Goal: Task Accomplishment & Management: Use online tool/utility

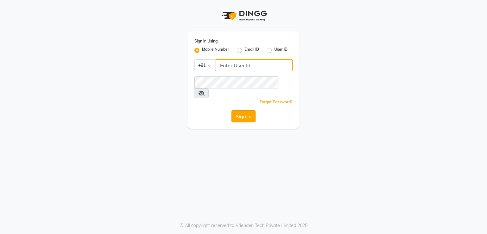
type input "9921216323"
click at [245, 110] on button "Sign In" at bounding box center [243, 116] width 24 height 12
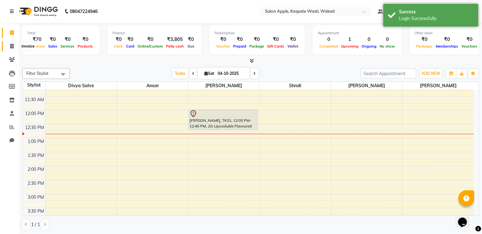
click at [11, 44] on icon at bounding box center [11, 46] width 3 height 5
select select "7956"
select select "service"
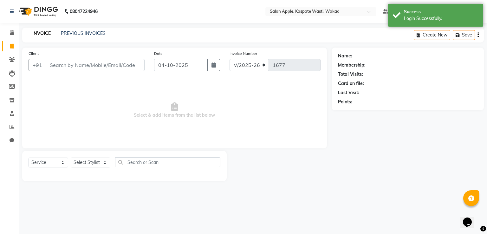
click at [70, 64] on input "Client" at bounding box center [95, 65] width 99 height 12
select select "88767"
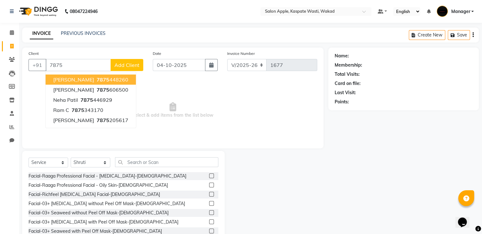
click at [117, 79] on ngb-highlight "7875 448260" at bounding box center [111, 79] width 33 height 6
type input "7875448260"
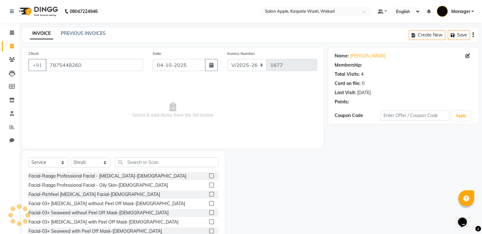
select select "1: Object"
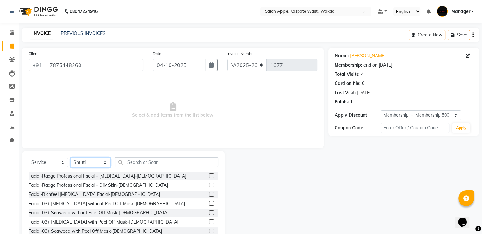
click at [90, 161] on select "Select Stylist Ansar Divya salve [PERSON_NAME] [PERSON_NAME] 1 Manager [PERSON_…" at bounding box center [91, 163] width 40 height 10
select select "90277"
click at [71, 158] on select "Select Stylist Ansar Divya salve [PERSON_NAME] [PERSON_NAME] 1 Manager [PERSON_…" at bounding box center [91, 163] width 40 height 10
click at [138, 158] on input "text" at bounding box center [166, 162] width 103 height 10
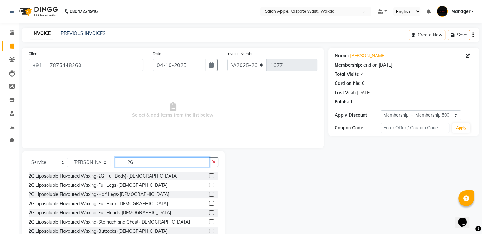
scroll to position [20, 0]
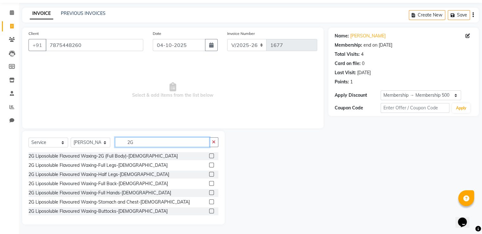
type input "2G"
click at [209, 192] on label at bounding box center [211, 192] width 5 height 5
click at [209, 192] on input "checkbox" at bounding box center [211, 193] width 4 height 4
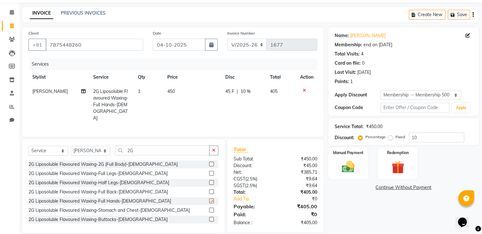
checkbox input "false"
click at [209, 180] on label at bounding box center [211, 182] width 5 height 5
click at [209, 181] on input "checkbox" at bounding box center [211, 183] width 4 height 4
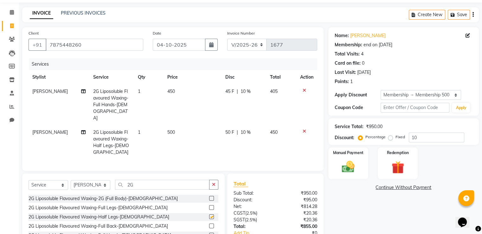
checkbox input "false"
click at [157, 180] on input "2G" at bounding box center [162, 185] width 94 height 10
type input "2"
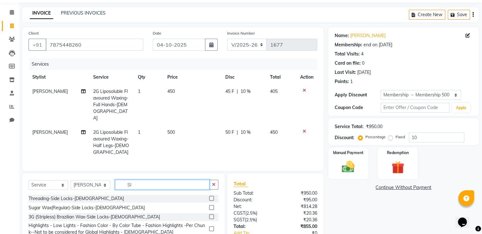
type input "S"
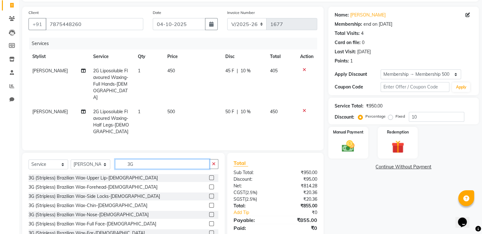
scroll to position [52, 0]
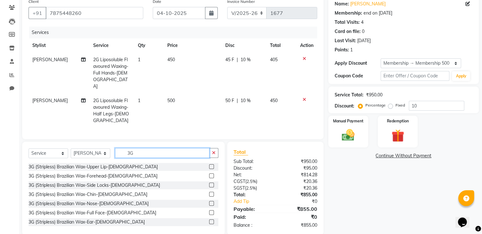
type input "3G"
click at [209, 183] on label at bounding box center [211, 185] width 5 height 5
click at [209, 183] on input "checkbox" at bounding box center [211, 185] width 4 height 4
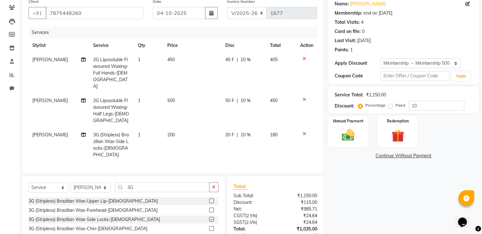
checkbox input "false"
click at [193, 182] on input "3G" at bounding box center [162, 187] width 94 height 10
type input "3"
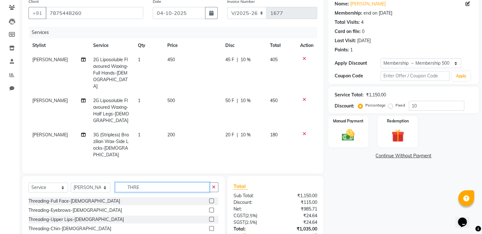
type input "THRE"
click at [209, 208] on label at bounding box center [211, 210] width 5 height 5
click at [209, 208] on input "checkbox" at bounding box center [211, 210] width 4 height 4
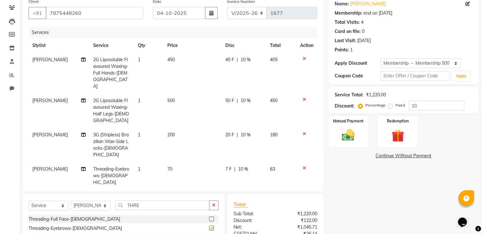
checkbox input "false"
click at [53, 132] on span "[PERSON_NAME]" at bounding box center [49, 135] width 35 height 6
select select "90277"
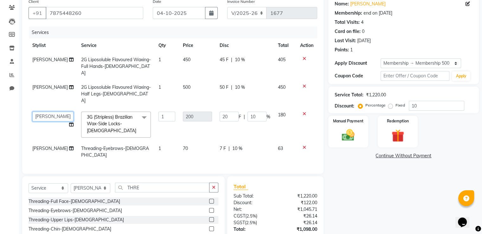
click at [51, 112] on select "[PERSON_NAME] salve [PERSON_NAME] [PERSON_NAME] 1 Manager [PERSON_NAME] [PERSON…" at bounding box center [52, 117] width 41 height 10
select select "88767"
click at [50, 145] on span "[PERSON_NAME]" at bounding box center [49, 148] width 35 height 6
select select "90277"
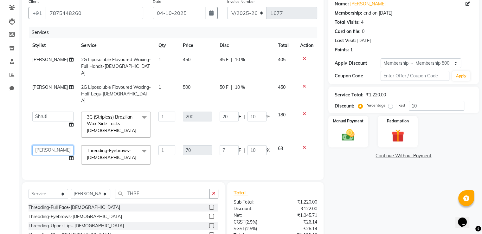
click at [51, 145] on select "[PERSON_NAME] salve [PERSON_NAME] [PERSON_NAME] 1 Manager [PERSON_NAME] [PERSON…" at bounding box center [52, 150] width 41 height 10
select select "88767"
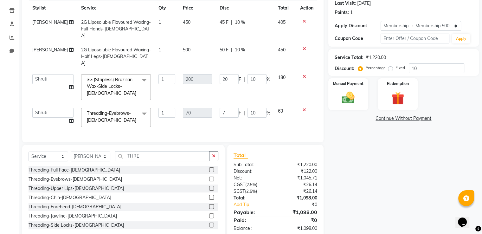
scroll to position [90, 0]
click at [347, 98] on img at bounding box center [348, 97] width 21 height 15
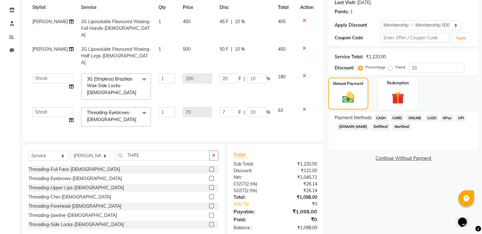
click at [413, 118] on span "ONLINE" at bounding box center [414, 117] width 16 height 7
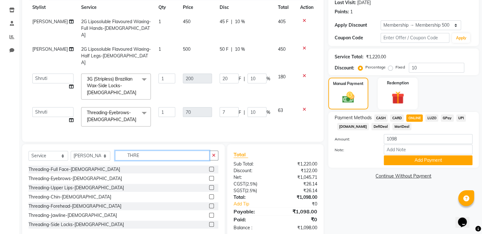
click at [151, 151] on input "THRE" at bounding box center [162, 156] width 94 height 10
type input "T"
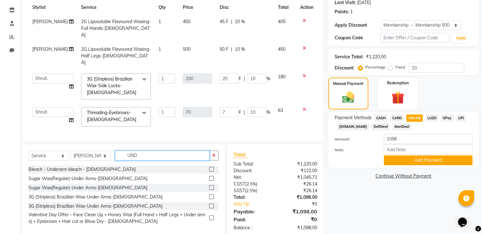
scroll to position [90, 0]
type input "UNDER"
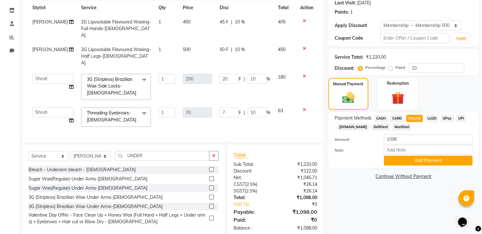
click at [212, 195] on label at bounding box center [211, 197] width 5 height 5
click at [212, 195] on input "checkbox" at bounding box center [211, 197] width 4 height 4
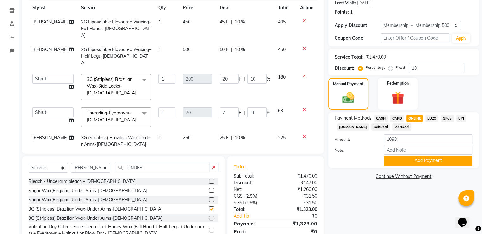
checkbox input "false"
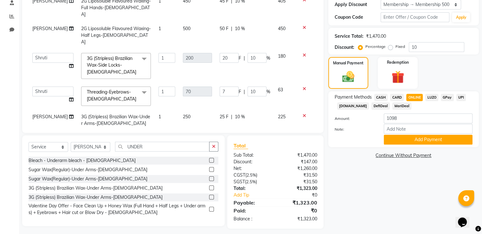
click at [378, 95] on span "CASH" at bounding box center [381, 97] width 14 height 7
type input "1323"
click at [419, 95] on span "ONLINE" at bounding box center [414, 97] width 16 height 7
click at [411, 140] on button "Add Payment" at bounding box center [428, 140] width 89 height 10
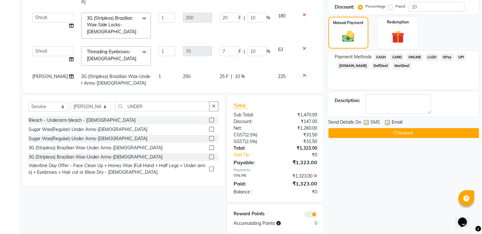
scroll to position [156, 0]
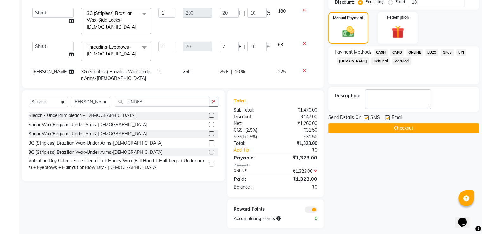
click at [399, 129] on button "Checkout" at bounding box center [403, 128] width 151 height 10
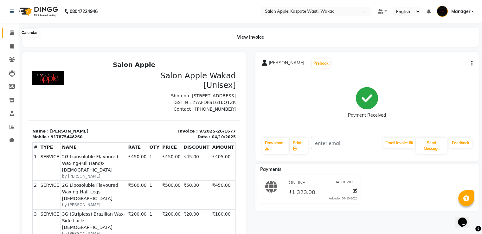
click at [12, 29] on span at bounding box center [11, 32] width 11 height 7
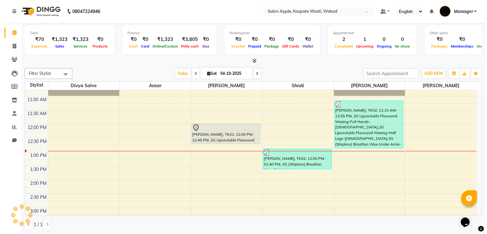
scroll to position [63, 0]
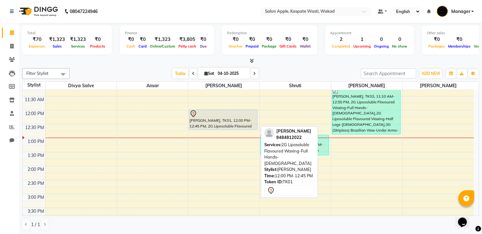
click at [247, 117] on div "[PERSON_NAME], TK01, 12:00 PM-12:45 PM, 2G Liposoluble Flavoured Waxing-Full Ha…" at bounding box center [223, 120] width 68 height 20
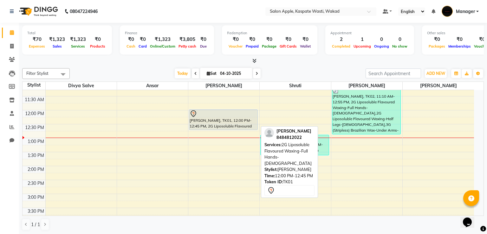
select select "7"
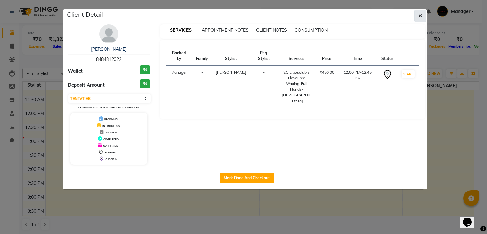
click at [417, 14] on button "button" at bounding box center [420, 16] width 12 height 12
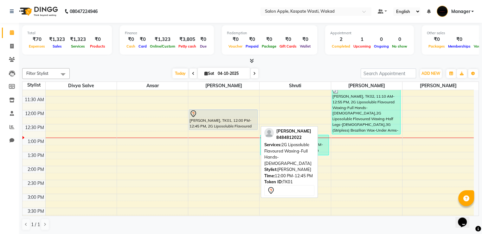
click at [235, 120] on div "[PERSON_NAME], TK01, 12:00 PM-12:45 PM, 2G Liposoluble Flavoured Waxing-Full Ha…" at bounding box center [223, 120] width 68 height 20
select select "7"
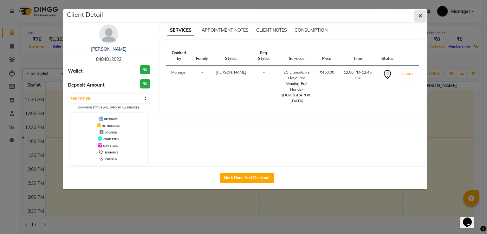
drag, startPoint x: 418, startPoint y: 14, endPoint x: 418, endPoint y: 17, distance: 3.9
click at [418, 16] on icon "button" at bounding box center [420, 15] width 4 height 5
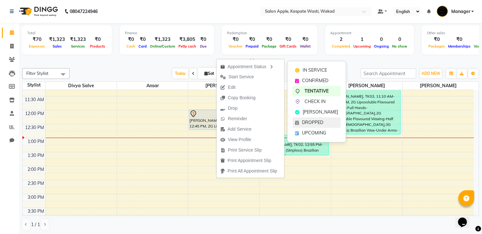
click at [320, 122] on span "DROPPED" at bounding box center [312, 122] width 21 height 7
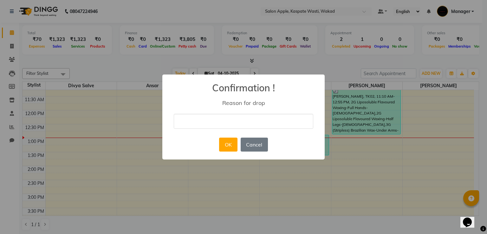
click at [224, 117] on input "text" at bounding box center [243, 121] width 139 height 15
type input "wrong entry"
click at [223, 147] on button "OK" at bounding box center [228, 145] width 18 height 14
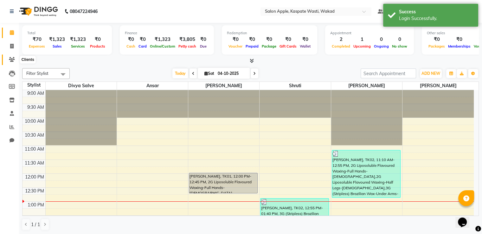
click at [11, 56] on span at bounding box center [11, 59] width 11 height 7
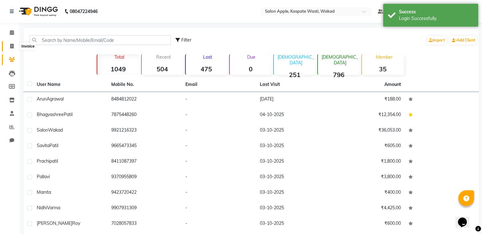
click at [11, 47] on icon at bounding box center [11, 46] width 3 height 5
select select "7956"
select select "service"
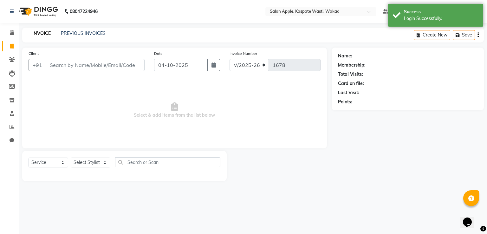
select select "88767"
